Goal: Find contact information: Find contact information

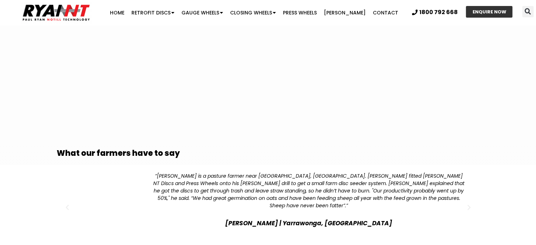
scroll to position [1506, 0]
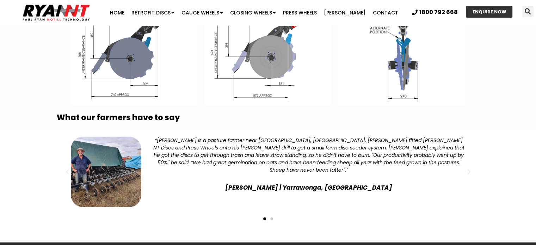
click at [271, 218] on span "Go to slide 2" at bounding box center [271, 219] width 3 height 3
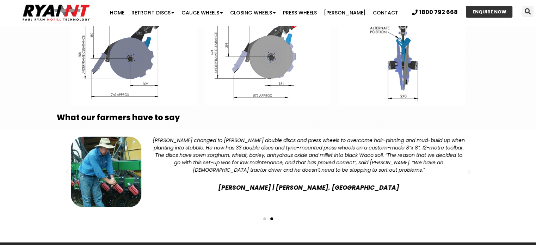
click at [270, 213] on div "Slides" at bounding box center [268, 218] width 416 height 10
click at [265, 218] on span "Go to slide 1" at bounding box center [264, 219] width 3 height 3
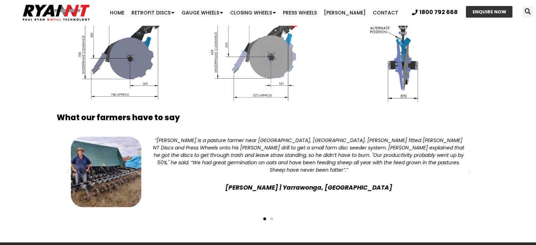
click at [272, 218] on span "Go to slide 2" at bounding box center [271, 219] width 3 height 3
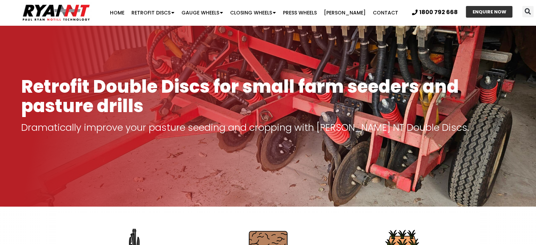
scroll to position [0, 0]
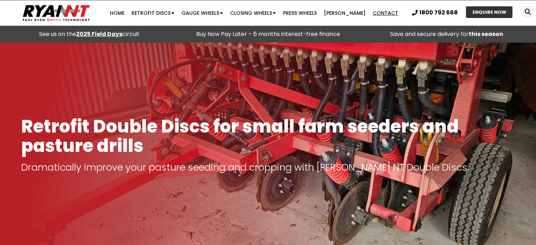
click at [378, 12] on link "Contact" at bounding box center [385, 13] width 32 height 14
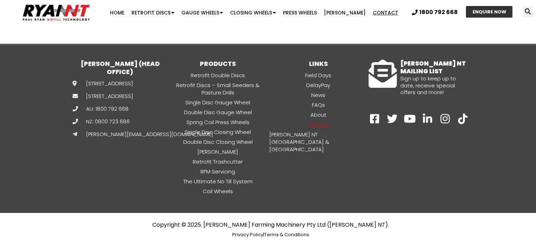
scroll to position [566, 0]
